Goal: Task Accomplishment & Management: Manage account settings

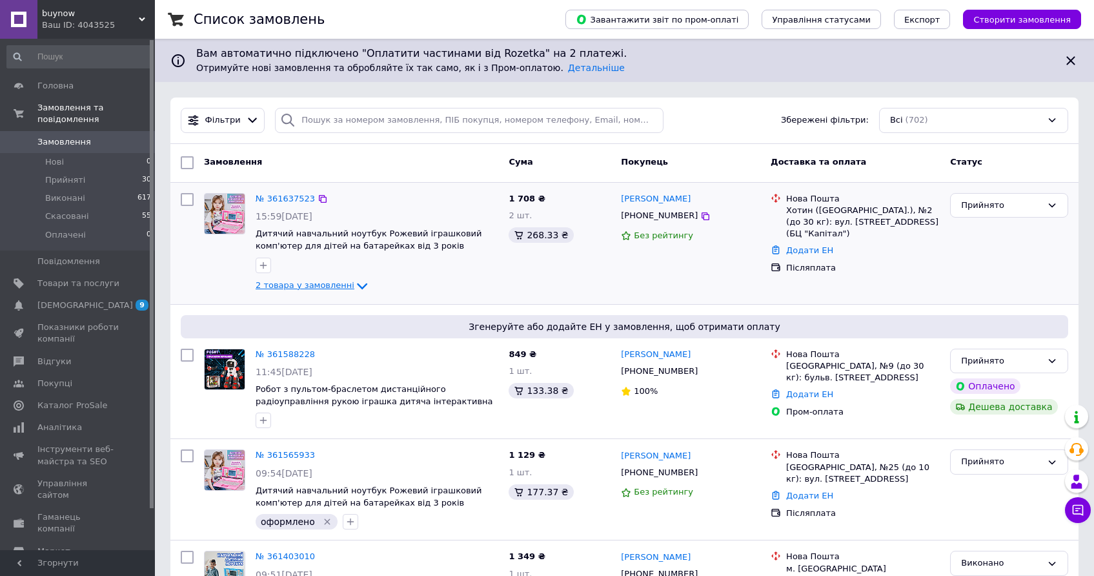
click at [339, 285] on span "2 товара у замовленні" at bounding box center [305, 285] width 99 height 10
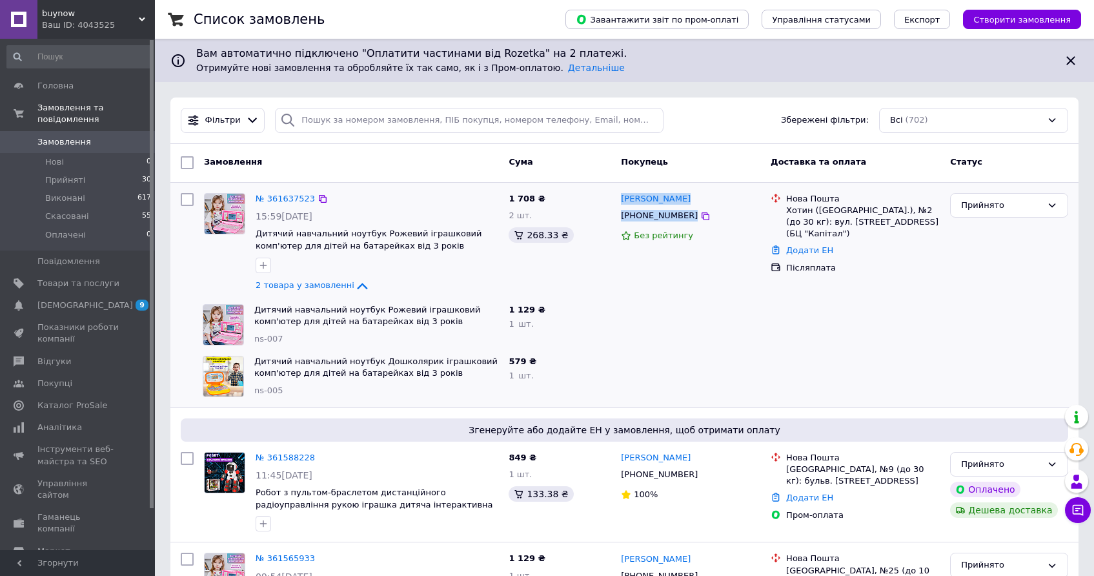
drag, startPoint x: 703, startPoint y: 217, endPoint x: 621, endPoint y: 190, distance: 86.7
click at [621, 190] on div "Наталія Панькова +380977746956 Без рейтингу" at bounding box center [691, 243] width 150 height 111
copy div "Наталія Панькова +380977746956"
click at [623, 249] on div "Наталія Панькова +380977746956 Без рейтингу" at bounding box center [691, 243] width 150 height 111
click at [700, 220] on icon at bounding box center [705, 216] width 10 height 10
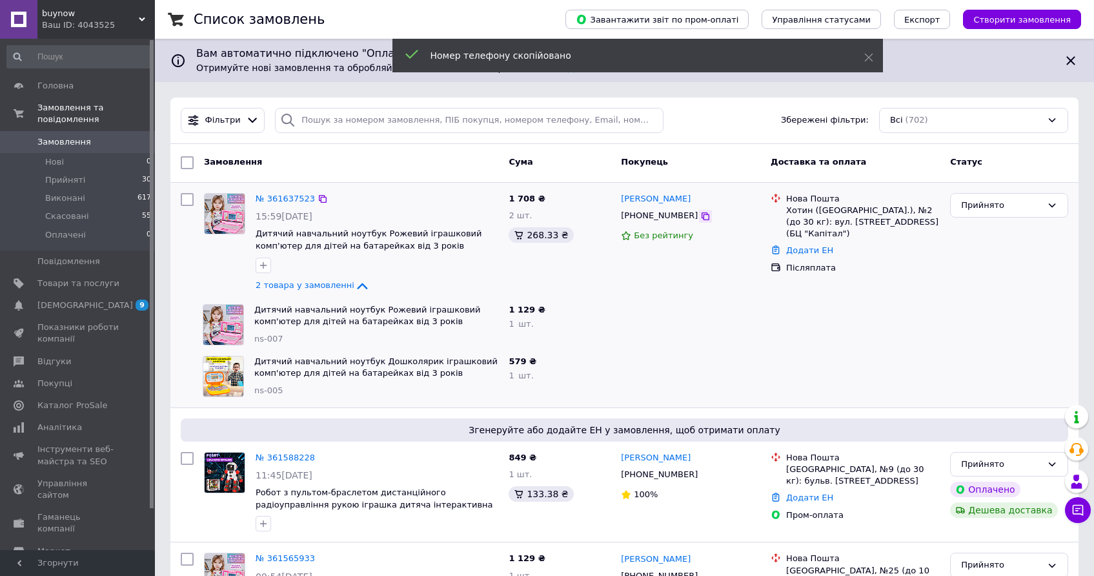
click at [701, 218] on icon at bounding box center [705, 216] width 8 height 8
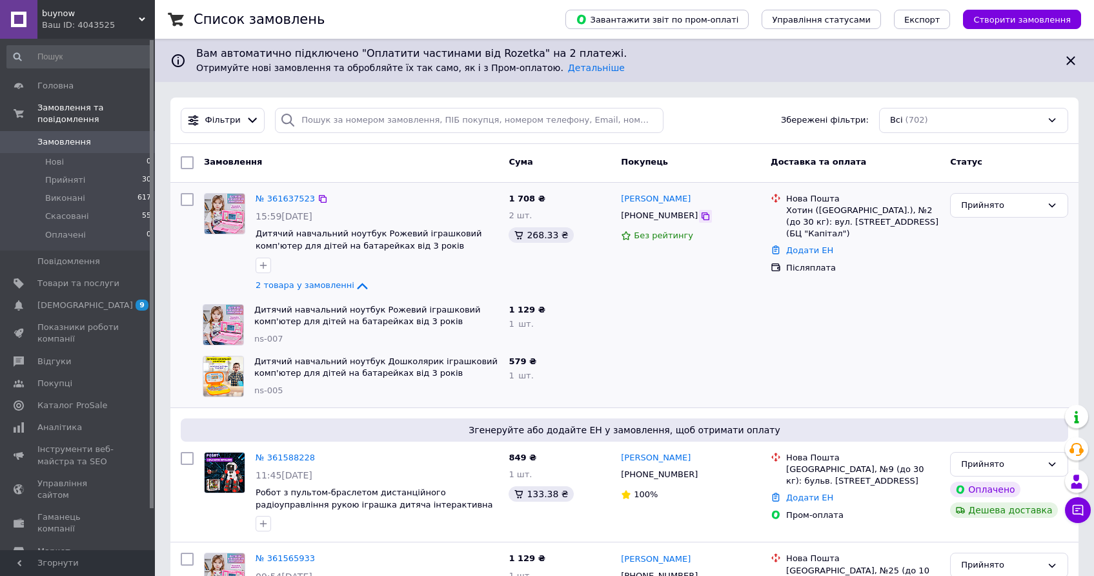
click at [701, 215] on icon at bounding box center [705, 216] width 8 height 8
click at [105, 284] on span "Товари та послуги" at bounding box center [78, 283] width 82 height 12
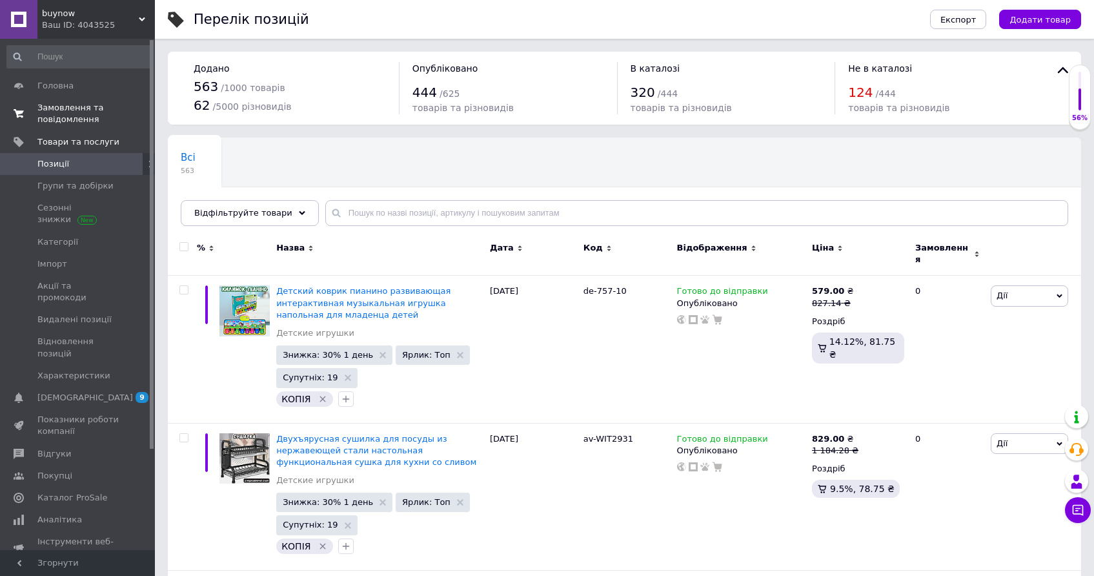
click at [74, 99] on link "Замовлення та повідомлення 0 0" at bounding box center [79, 114] width 159 height 34
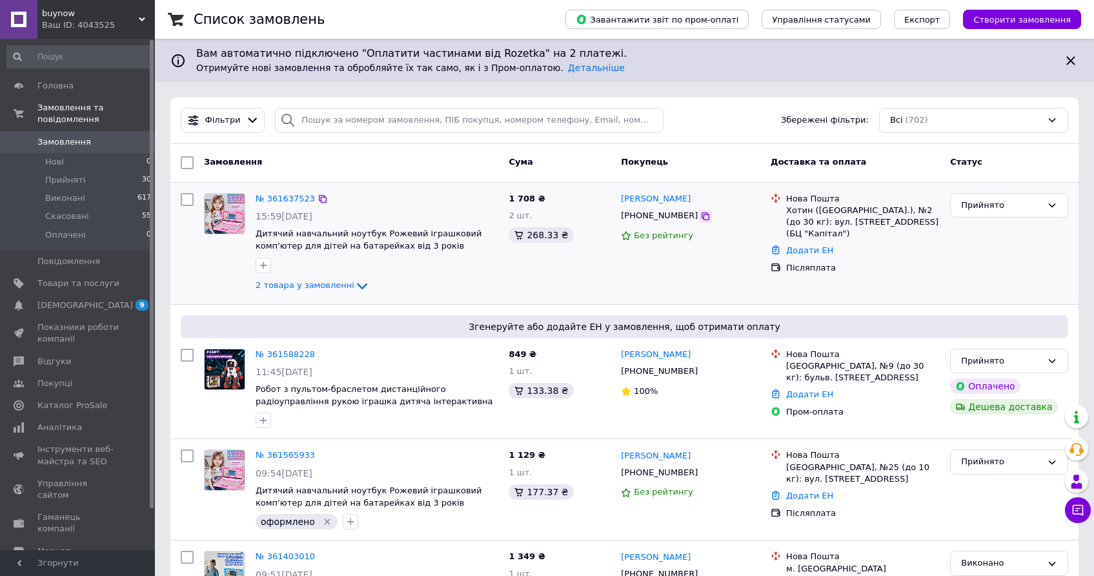
click at [700, 213] on icon at bounding box center [705, 216] width 10 height 10
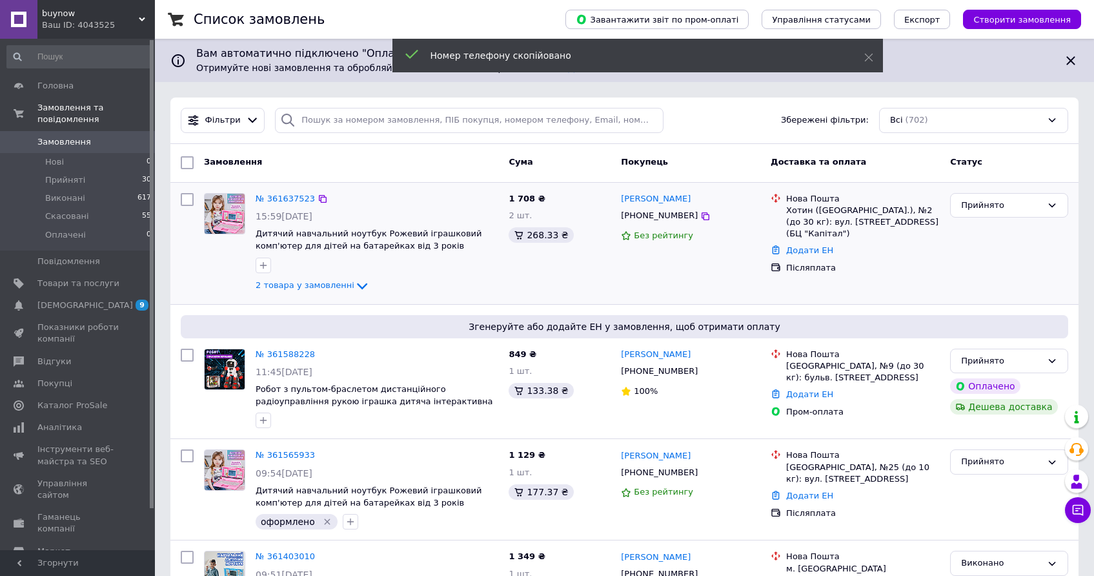
click at [325, 292] on div "2 товара у замовленні" at bounding box center [377, 285] width 243 height 15
click at [327, 286] on span "2 товара у замовленні" at bounding box center [305, 285] width 99 height 10
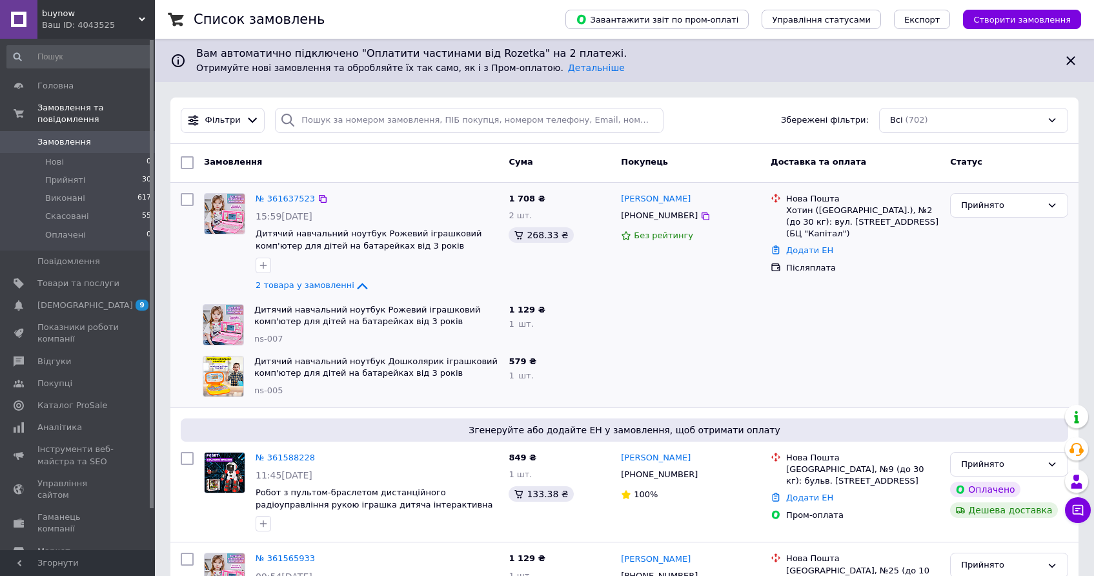
drag, startPoint x: 675, startPoint y: 203, endPoint x: 618, endPoint y: 200, distance: 57.5
click at [618, 200] on div "Наталія Панькова +380977746956 Без рейтингу" at bounding box center [691, 243] width 150 height 111
copy link "[PERSON_NAME]"
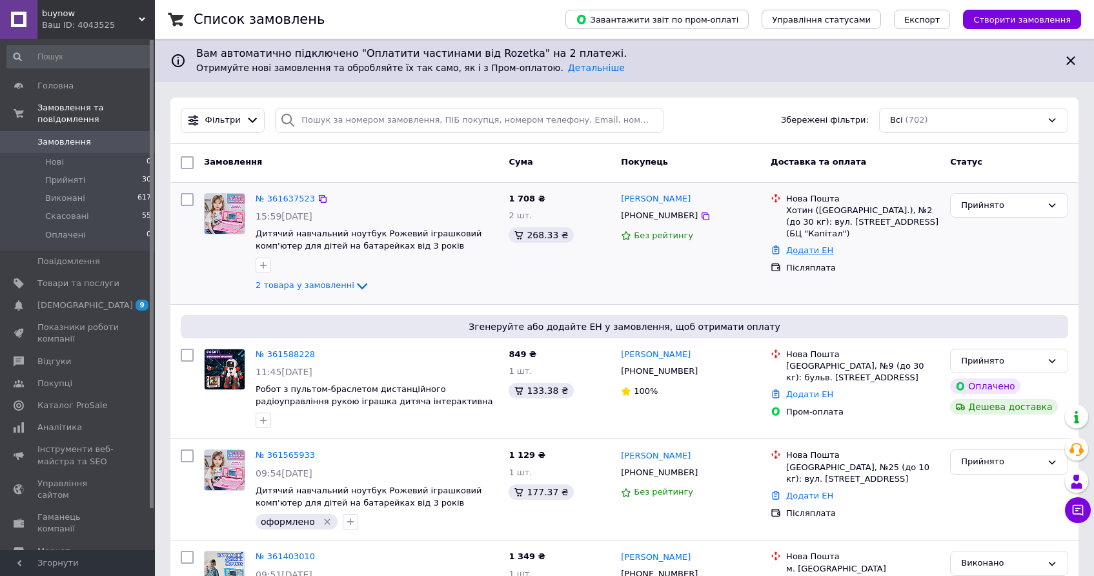
click at [798, 246] on link "Додати ЕН" at bounding box center [809, 250] width 47 height 10
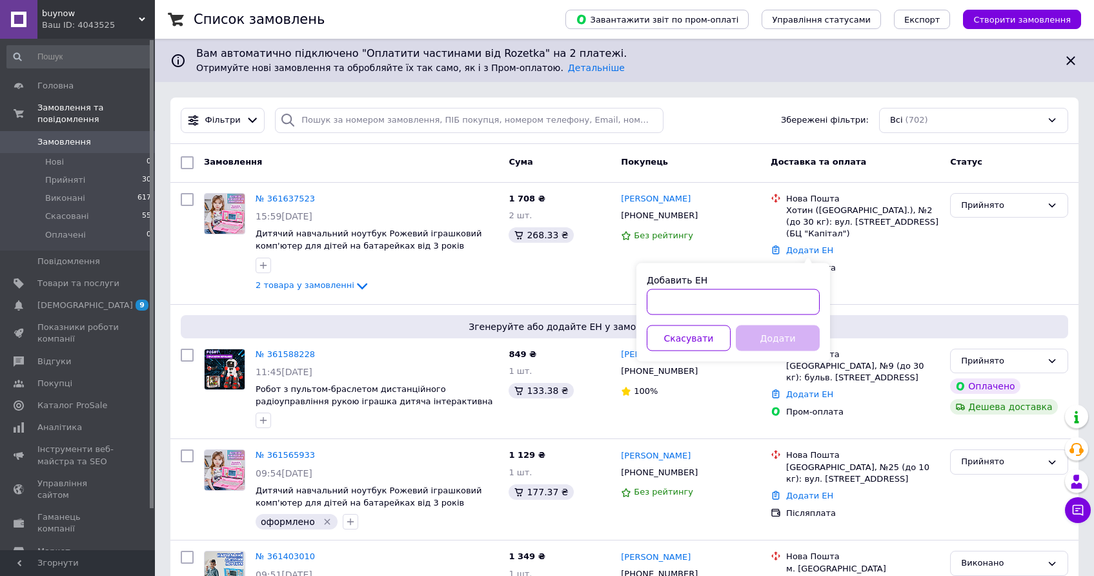
click at [698, 309] on input "Добавить ЕН" at bounding box center [733, 302] width 173 height 26
paste input "20451247357416"
type input "20451247357416"
click at [770, 338] on button "Додати" at bounding box center [778, 338] width 84 height 26
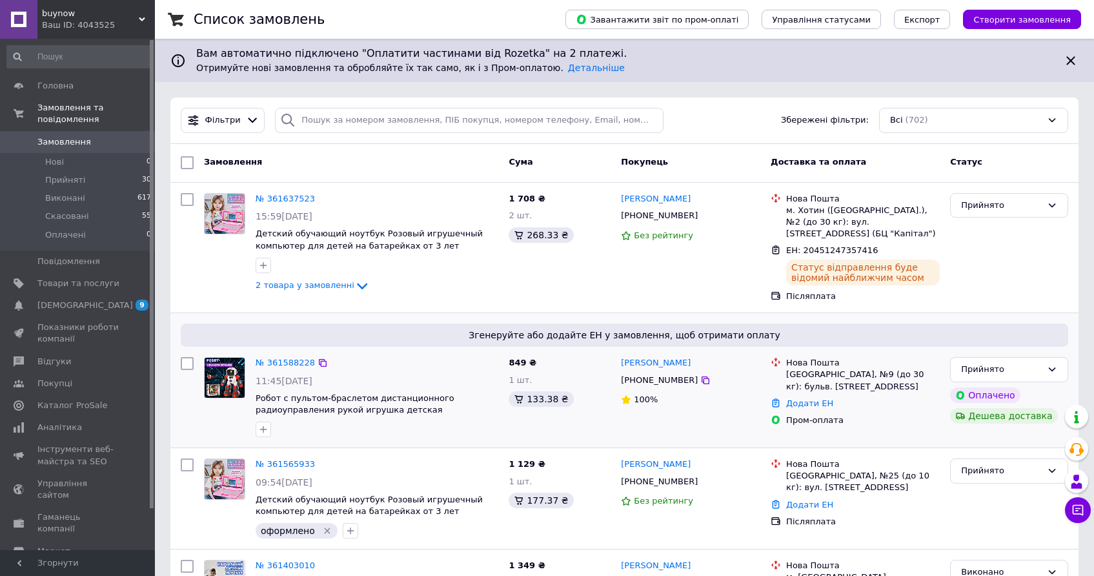
scroll to position [45, 0]
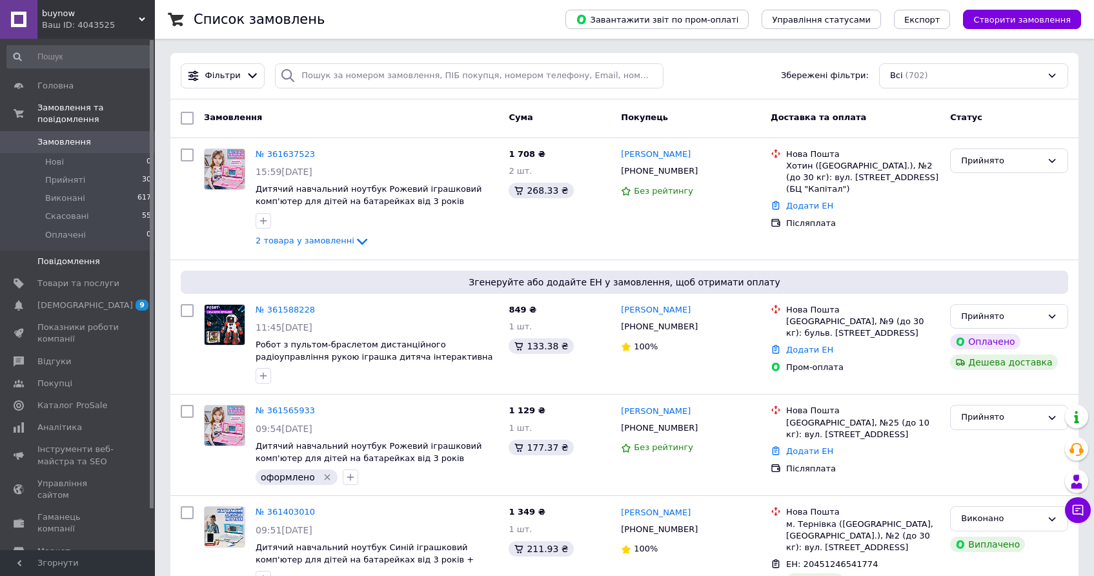
scroll to position [45, 0]
click at [89, 277] on span "Товари та послуги" at bounding box center [78, 283] width 82 height 12
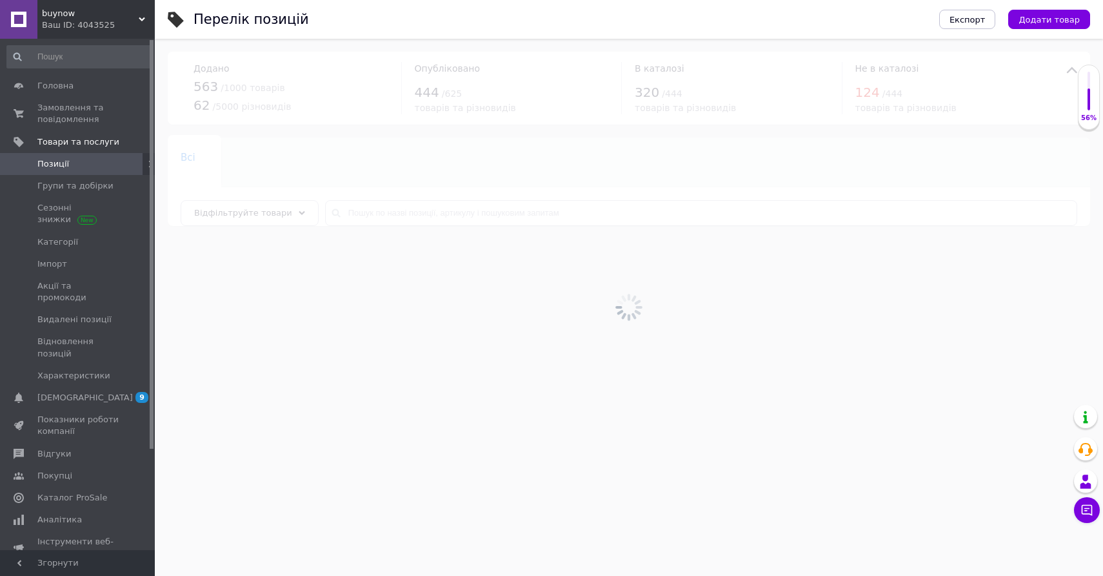
click at [537, 226] on div at bounding box center [629, 307] width 949 height 537
click at [537, 214] on div at bounding box center [629, 307] width 949 height 537
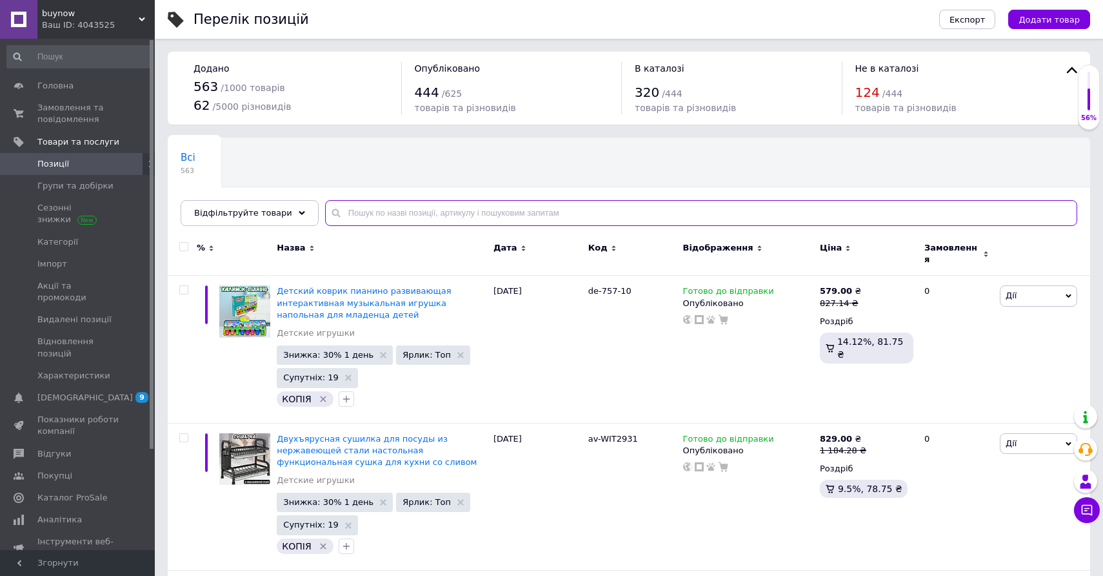
click at [533, 214] on input "text" at bounding box center [701, 213] width 752 height 26
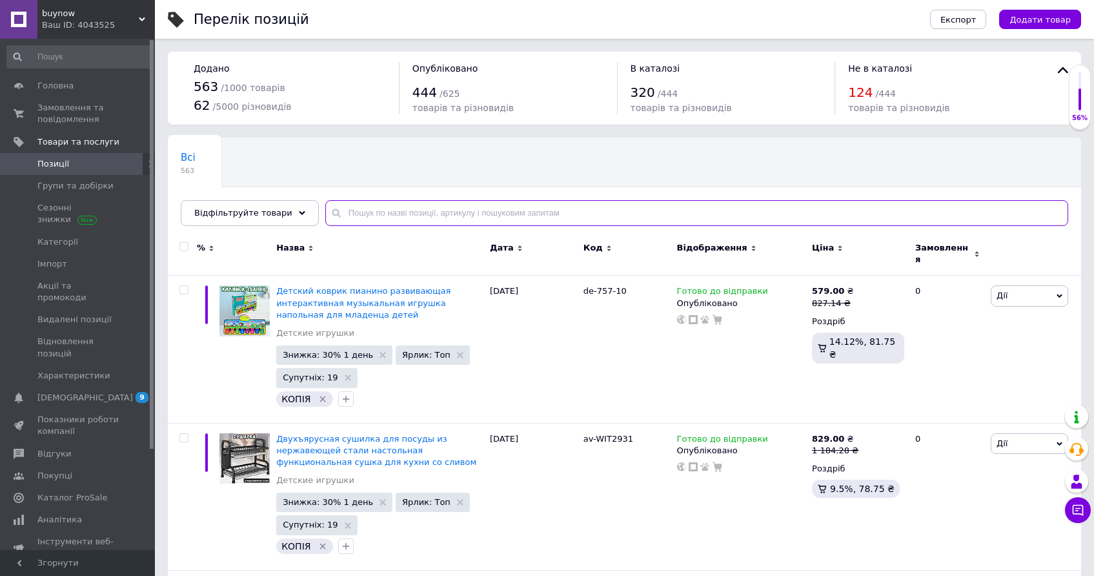
paste input "LY-5019"
type input "LY-5019"
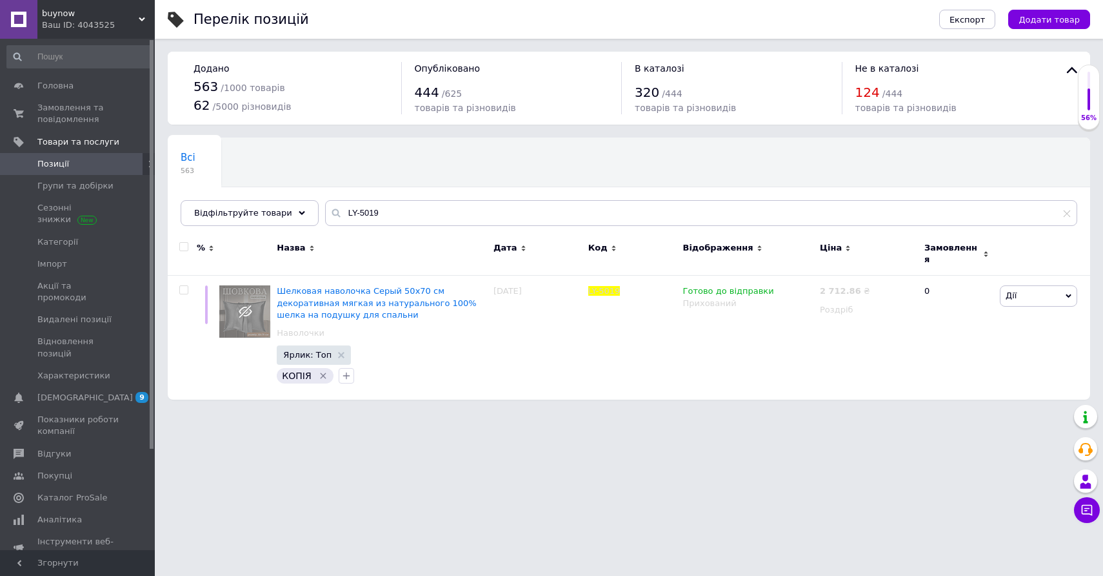
click at [286, 412] on html "buynow Ваш ID: 4043525 Сайт buynow Кабінет покупця Перевірити стан системи Стор…" at bounding box center [551, 206] width 1103 height 412
click at [741, 298] on icon at bounding box center [744, 302] width 8 height 8
click at [744, 319] on li "Опубліковано" at bounding box center [745, 328] width 135 height 18
